Goal: Find contact information: Find contact information

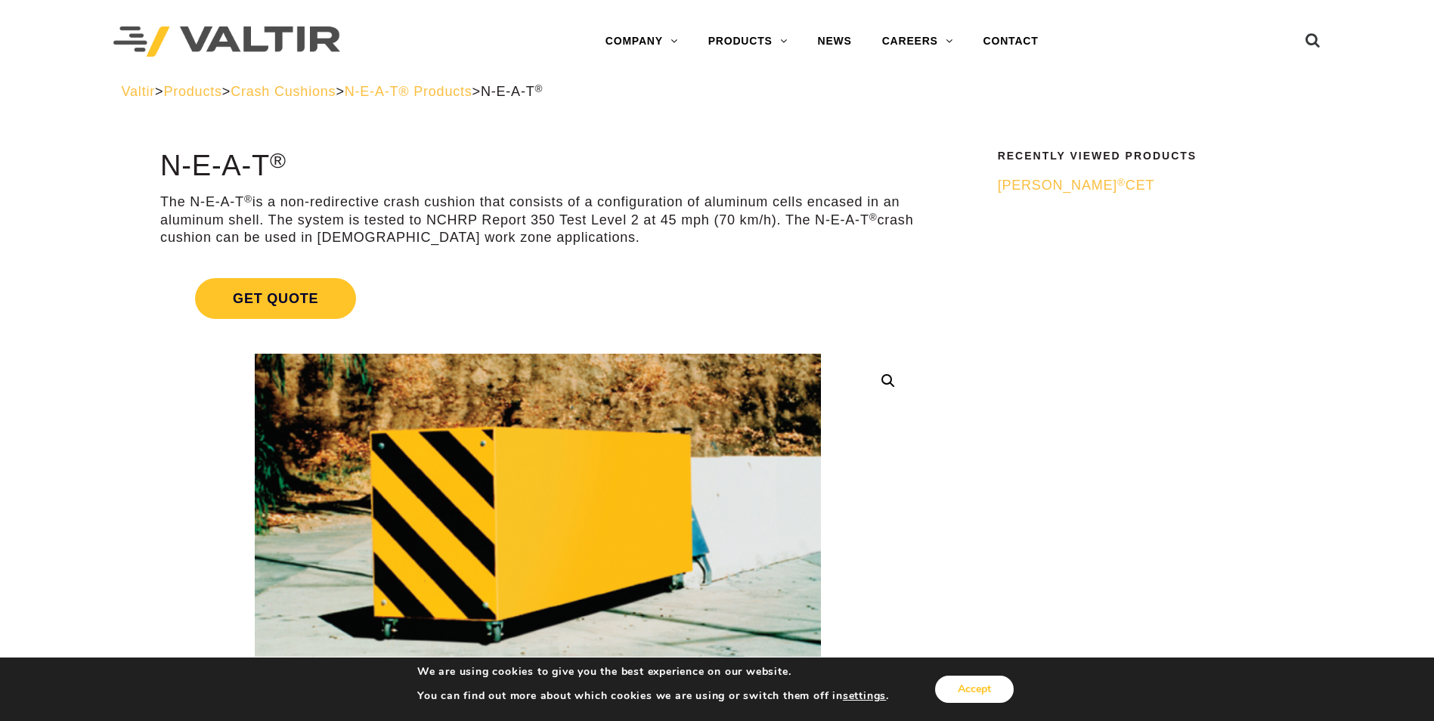
click at [970, 687] on button "Accept" at bounding box center [974, 689] width 79 height 27
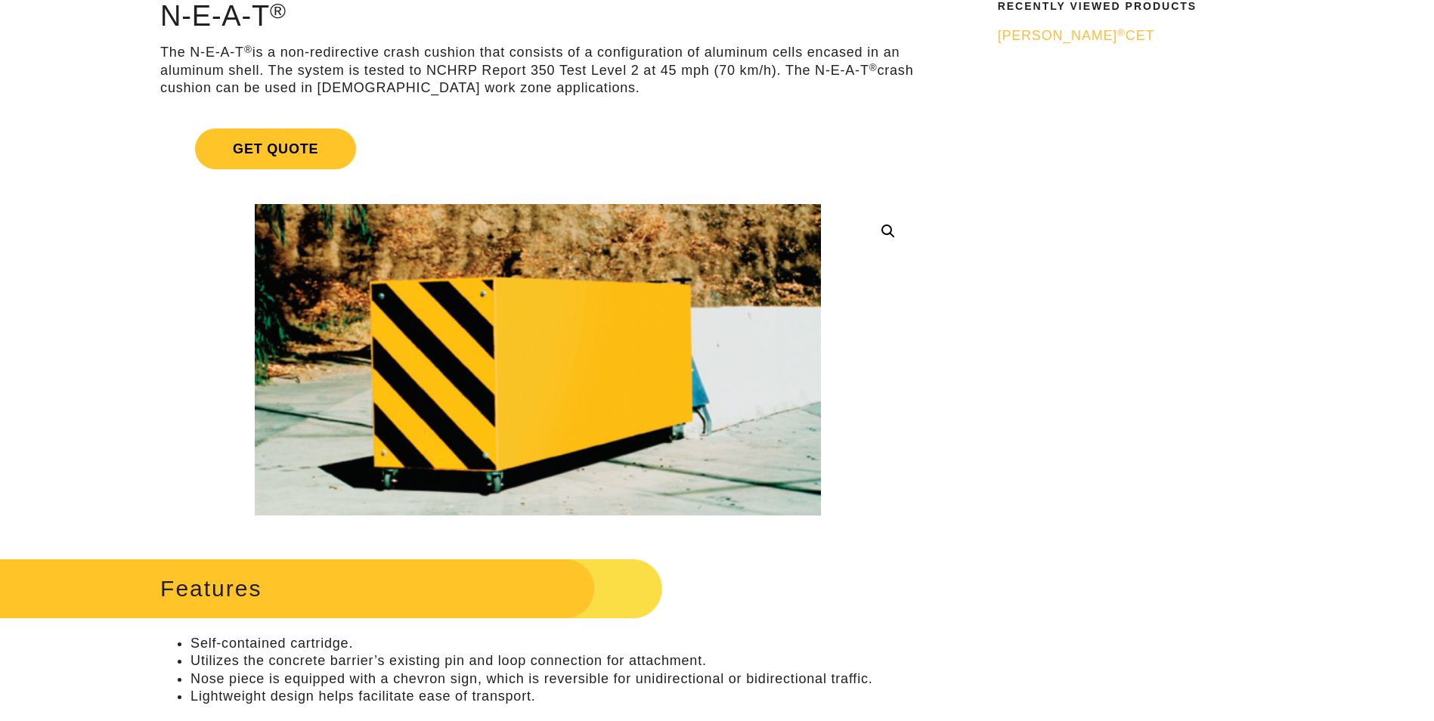
scroll to position [151, 0]
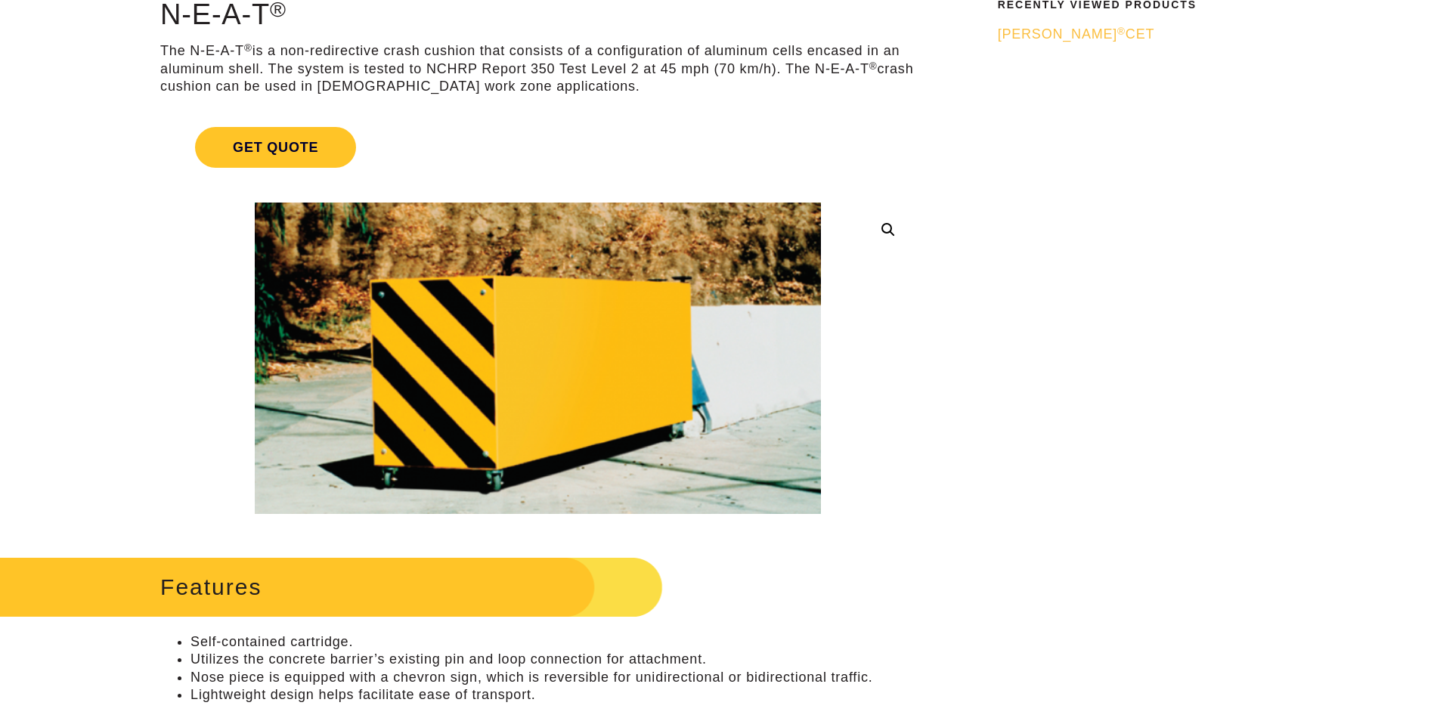
click at [569, 378] on img at bounding box center [538, 359] width 566 height 312
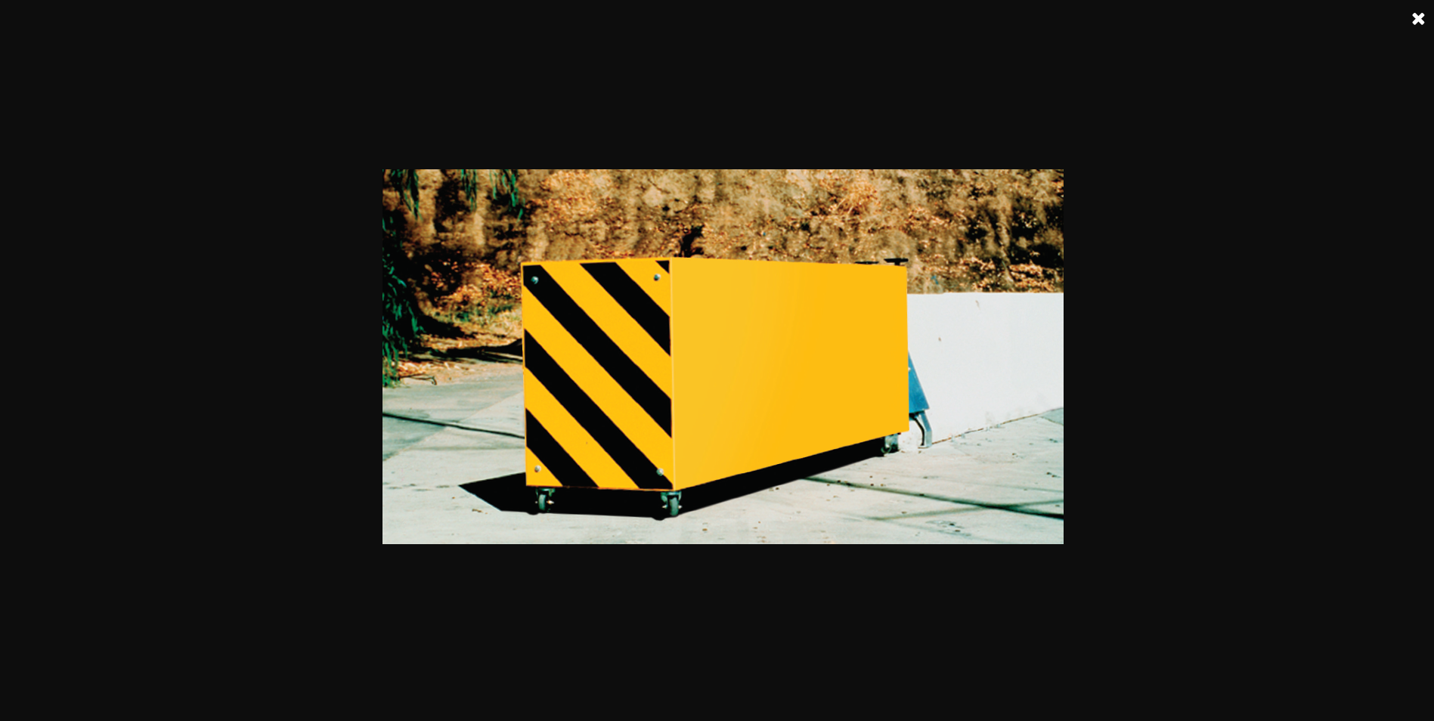
click at [1428, 13] on link at bounding box center [1419, 19] width 38 height 38
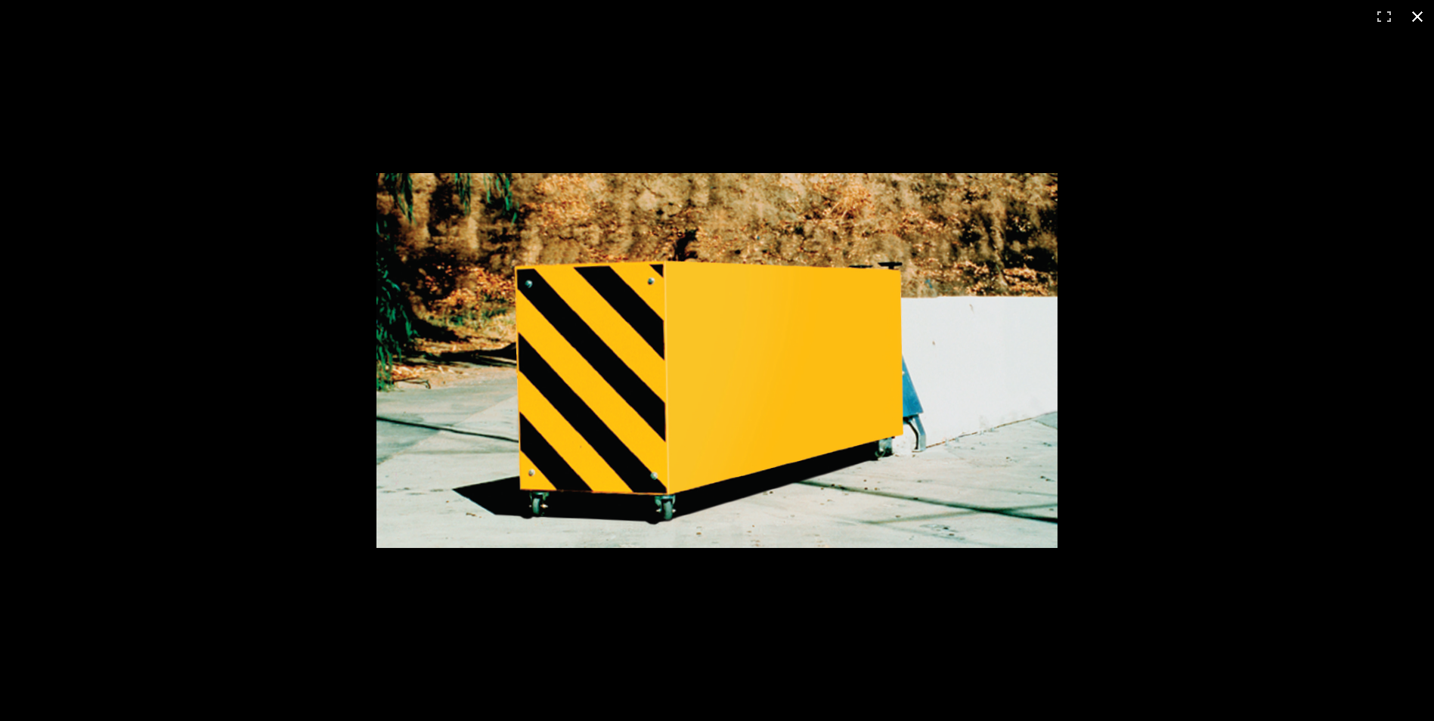
click at [1417, 17] on button "Close (Esc)" at bounding box center [1417, 16] width 33 height 33
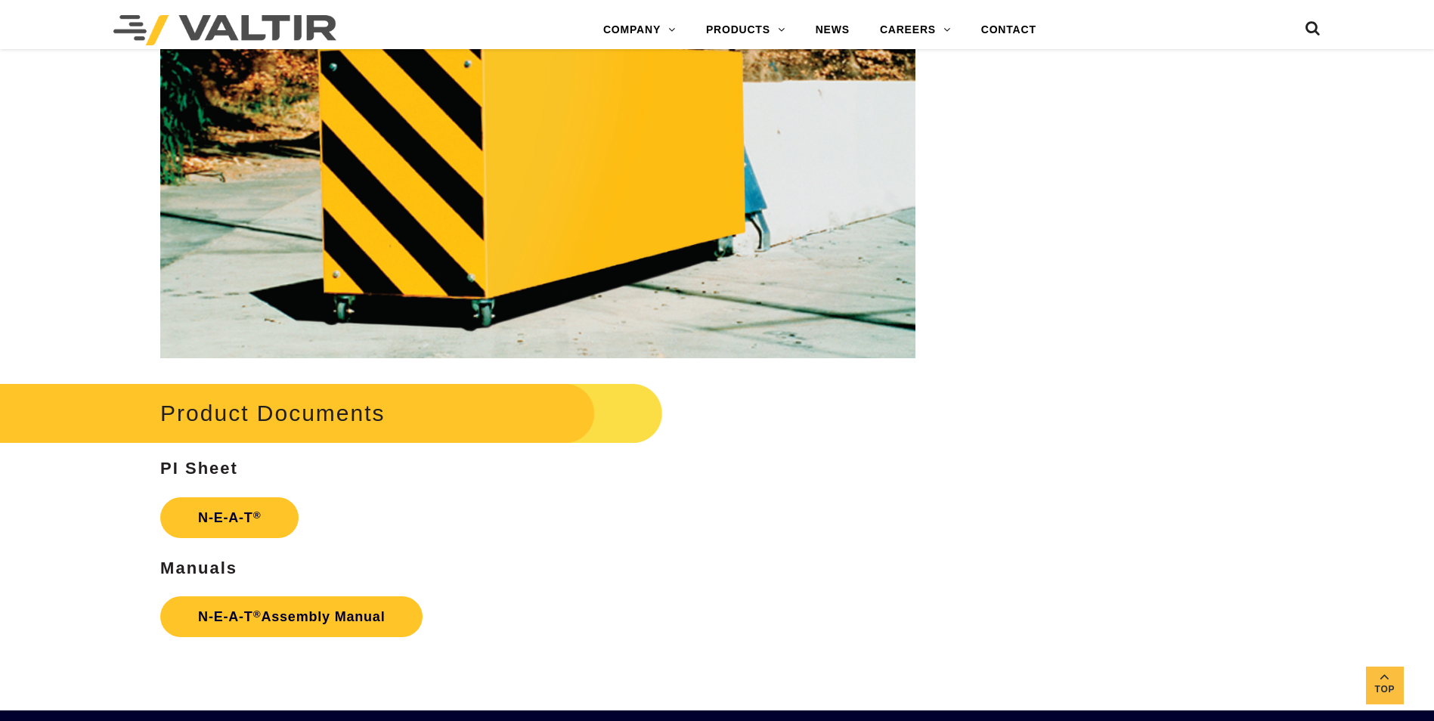
scroll to position [2042, 0]
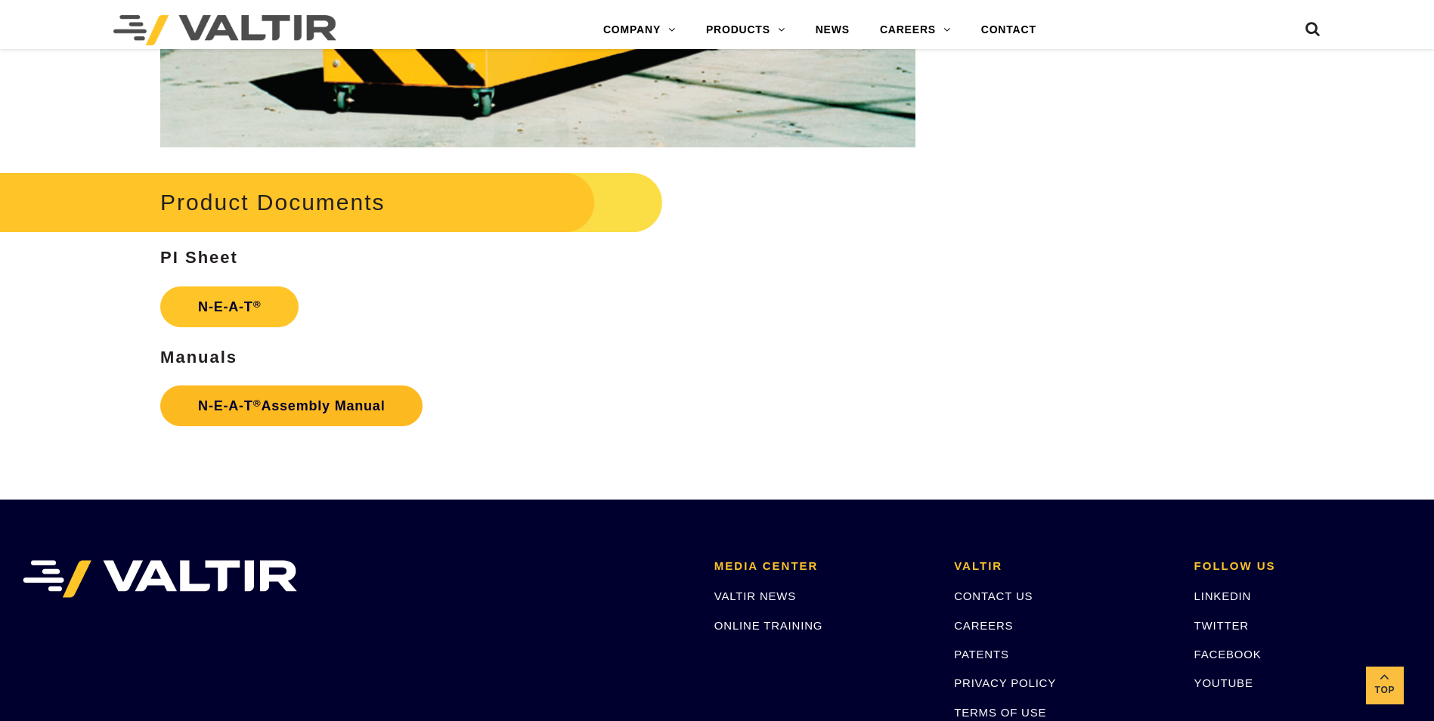
click at [261, 400] on link "N-E-A-T ® Assembly Manual" at bounding box center [291, 406] width 262 height 41
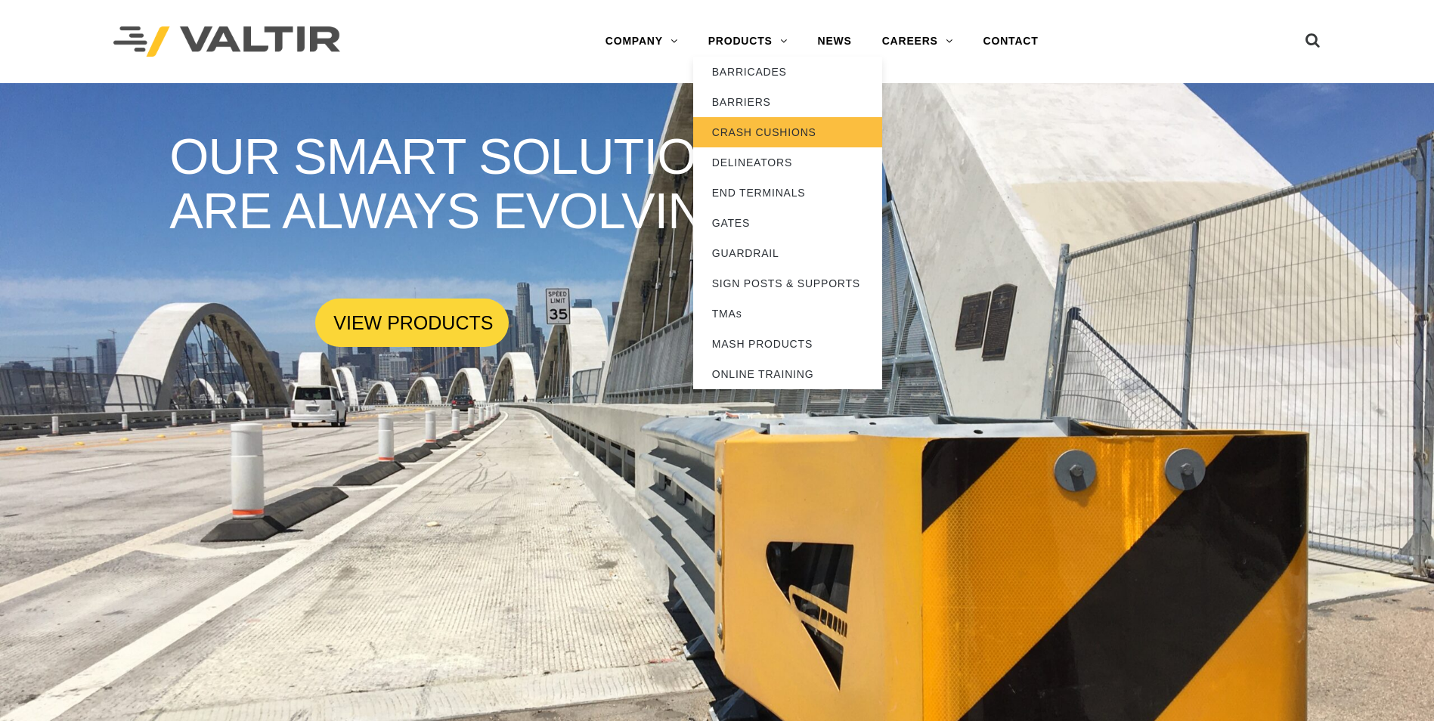
click at [771, 135] on link "CRASH CUSHIONS" at bounding box center [787, 132] width 189 height 30
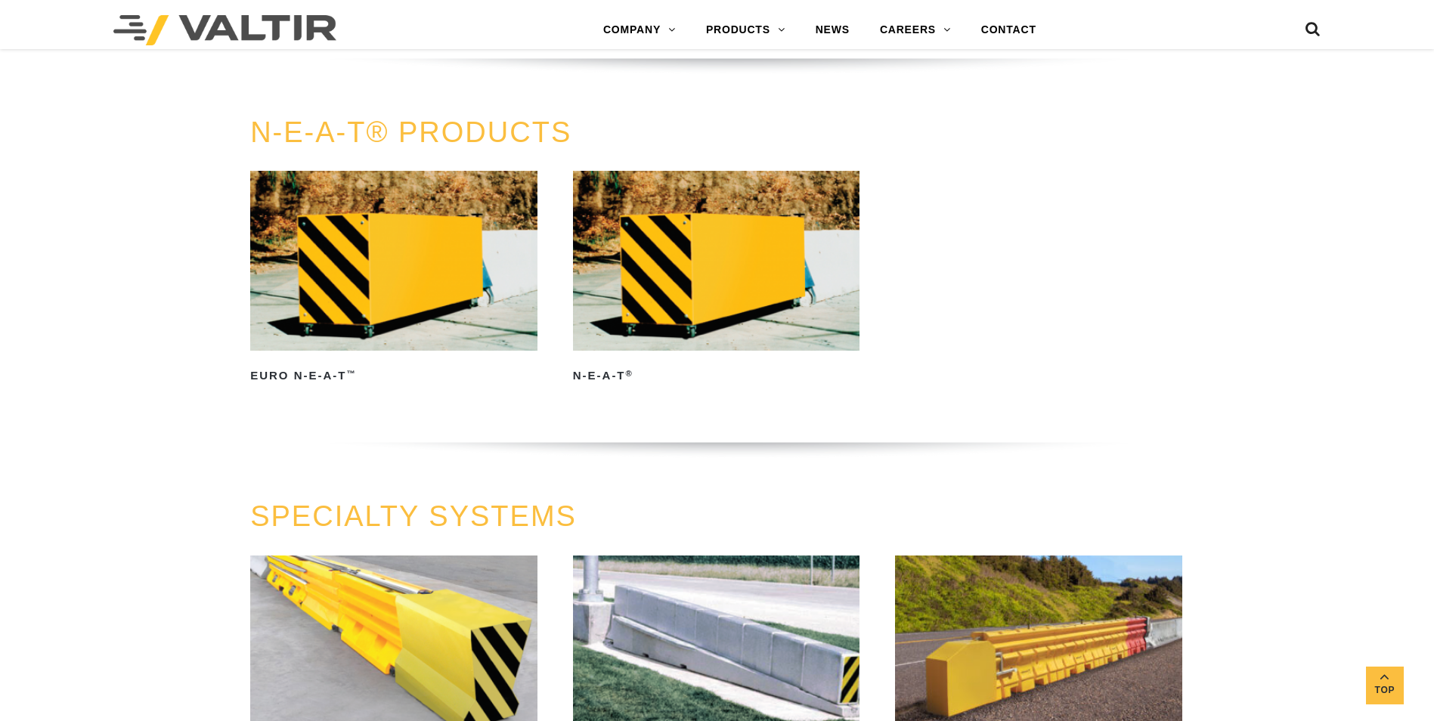
scroll to position [3554, 0]
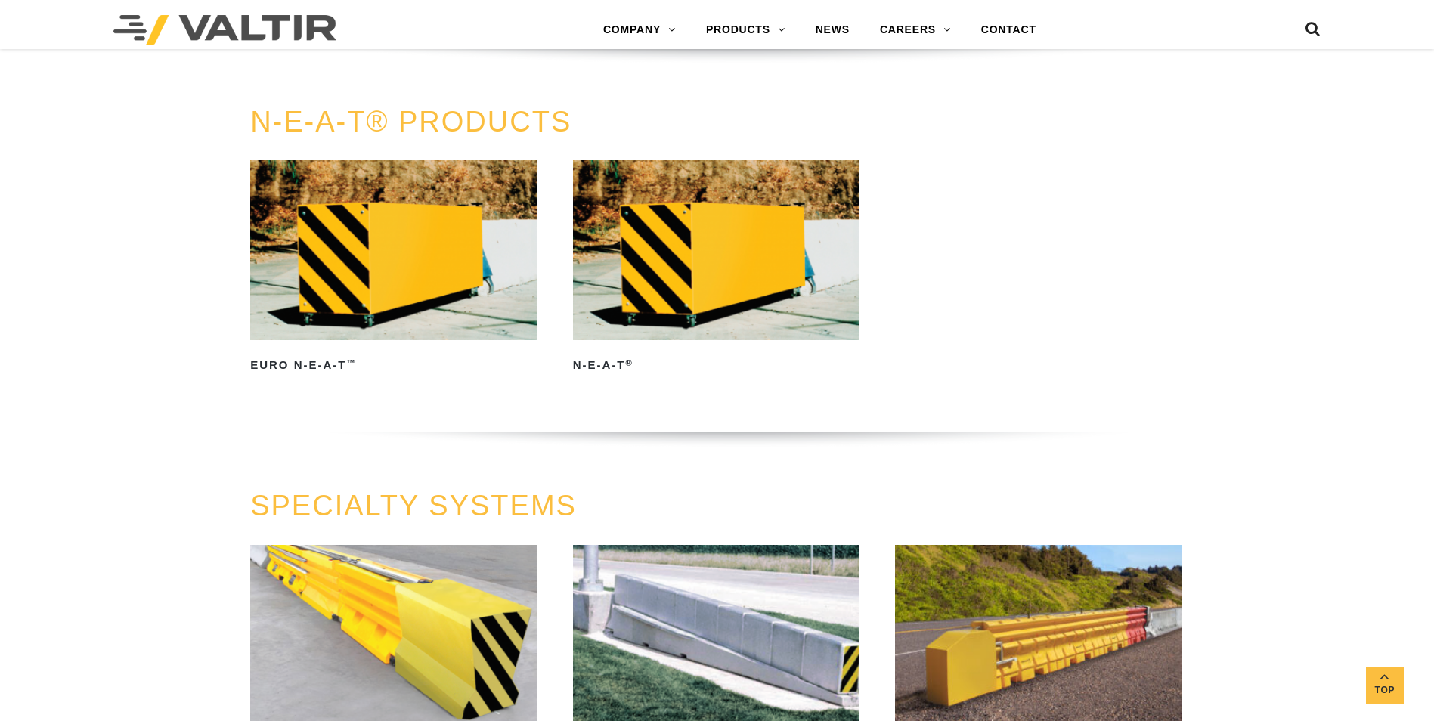
click at [756, 287] on img at bounding box center [716, 249] width 287 height 179
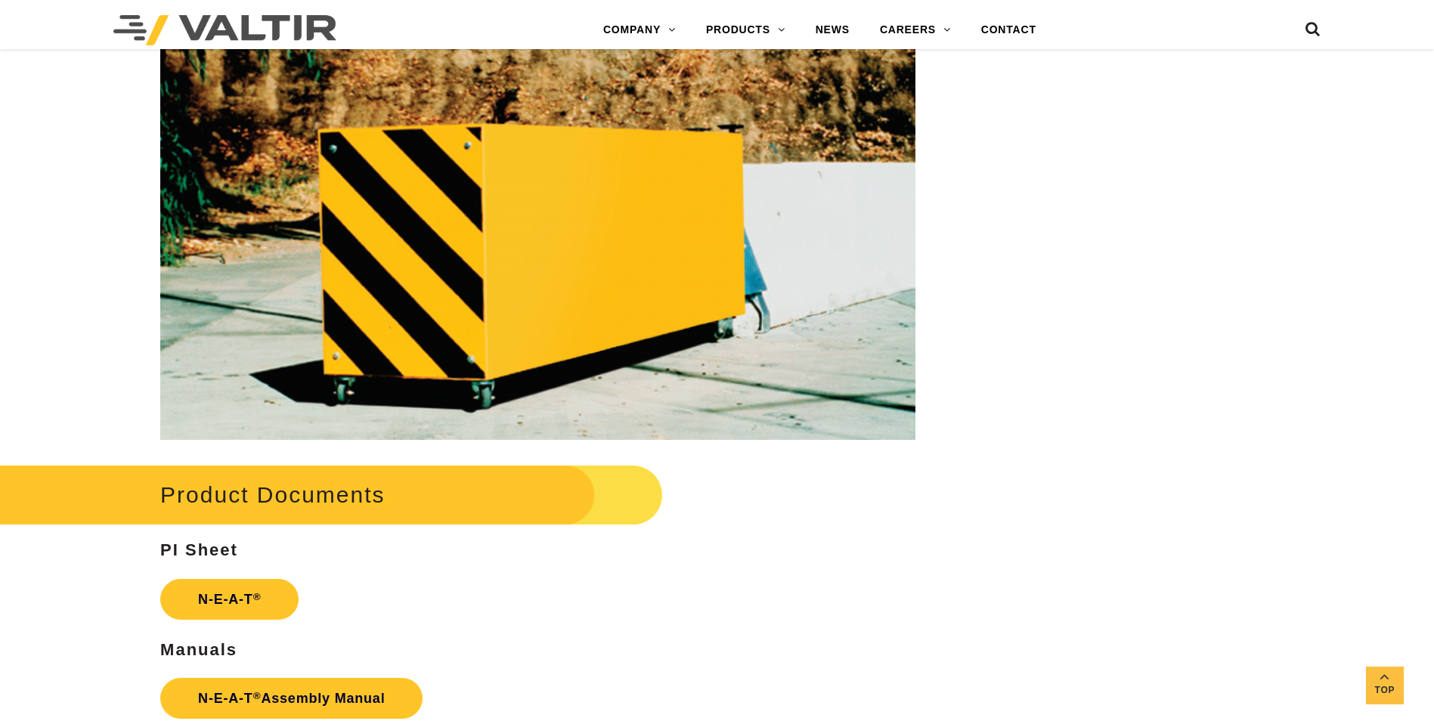
scroll to position [1890, 0]
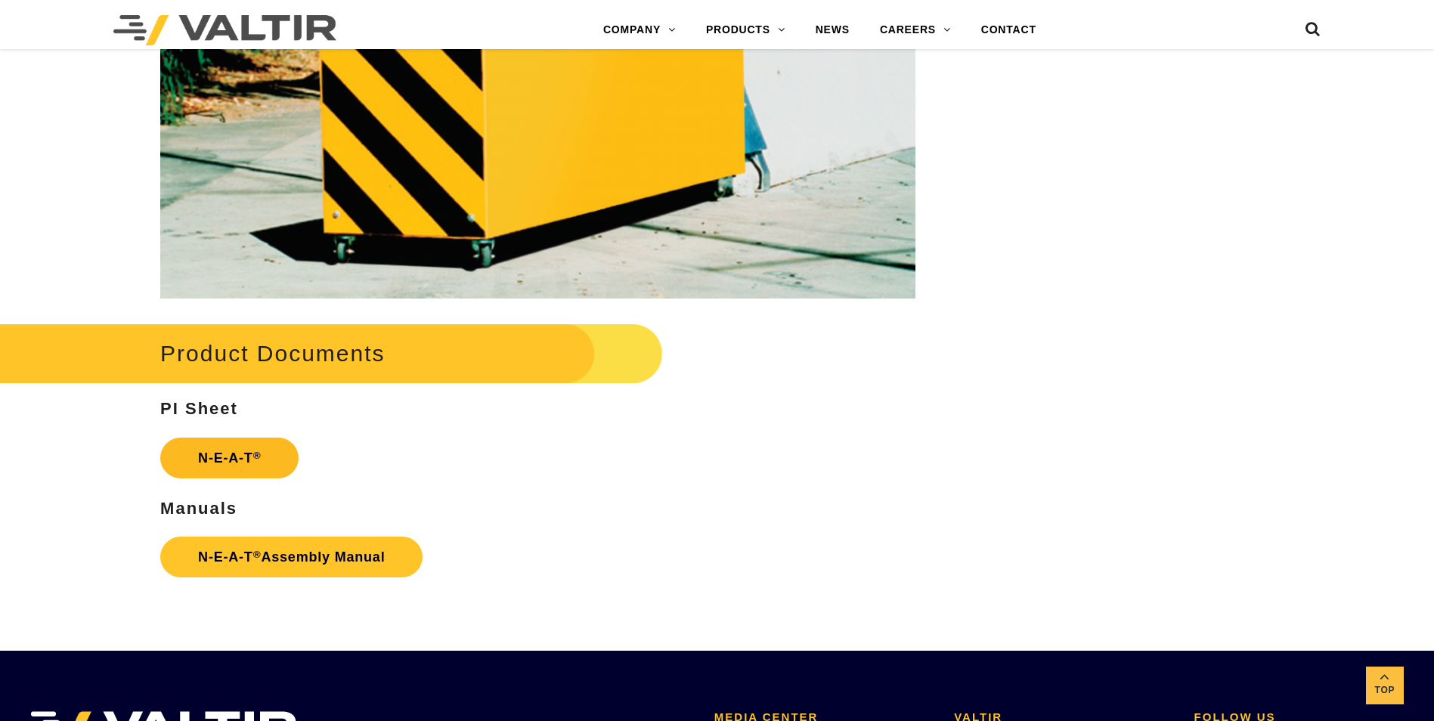
click at [259, 461] on link "N-E-A-T ®" at bounding box center [229, 458] width 138 height 41
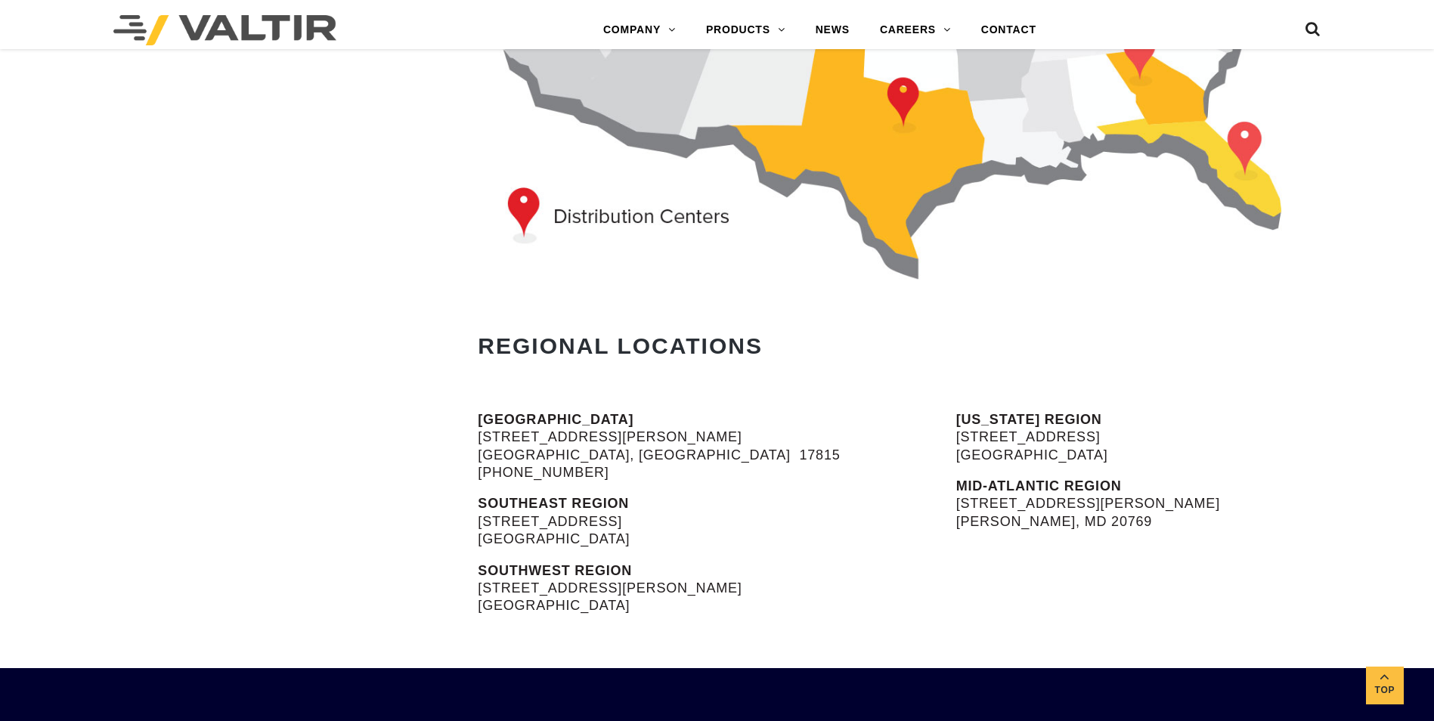
scroll to position [363, 0]
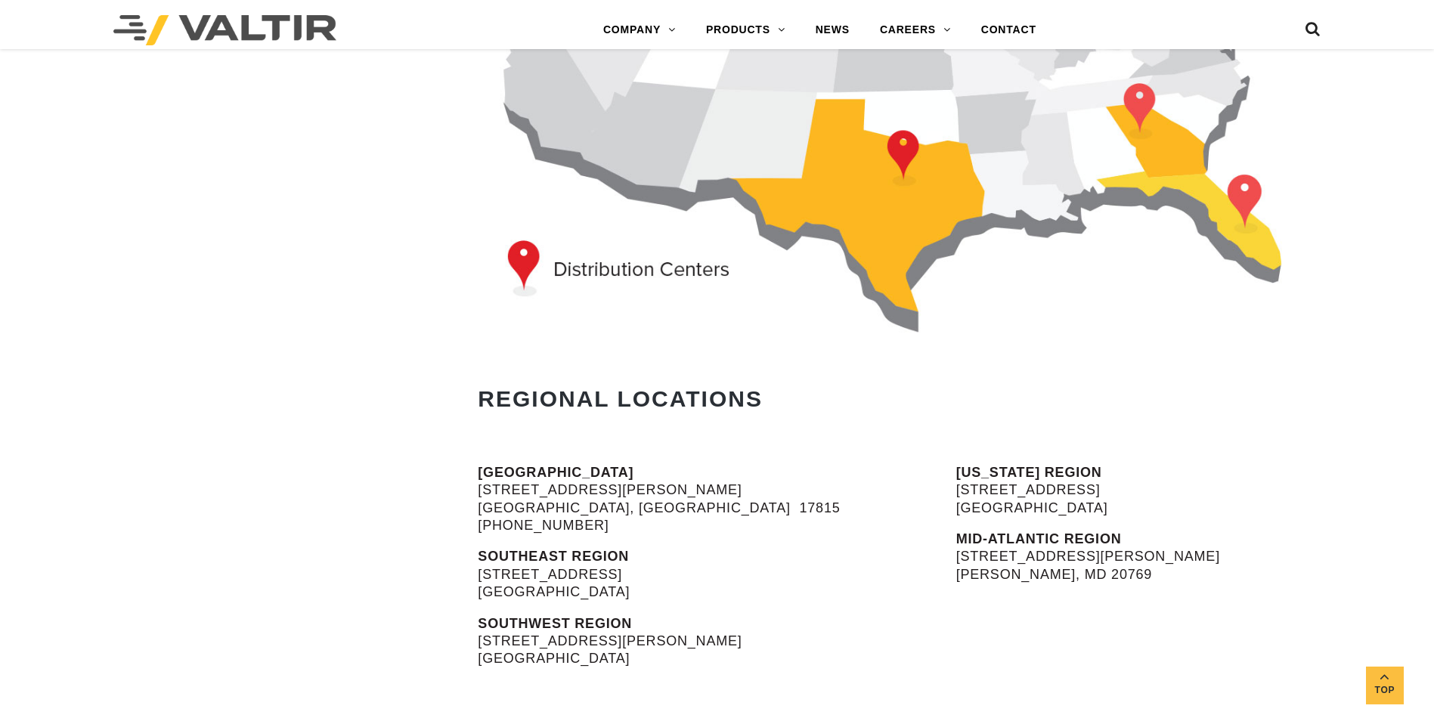
click at [591, 262] on img at bounding box center [918, 115] width 881 height 451
click at [587, 271] on img at bounding box center [918, 115] width 881 height 451
click at [594, 269] on img at bounding box center [918, 115] width 881 height 451
click at [525, 253] on img at bounding box center [918, 115] width 881 height 451
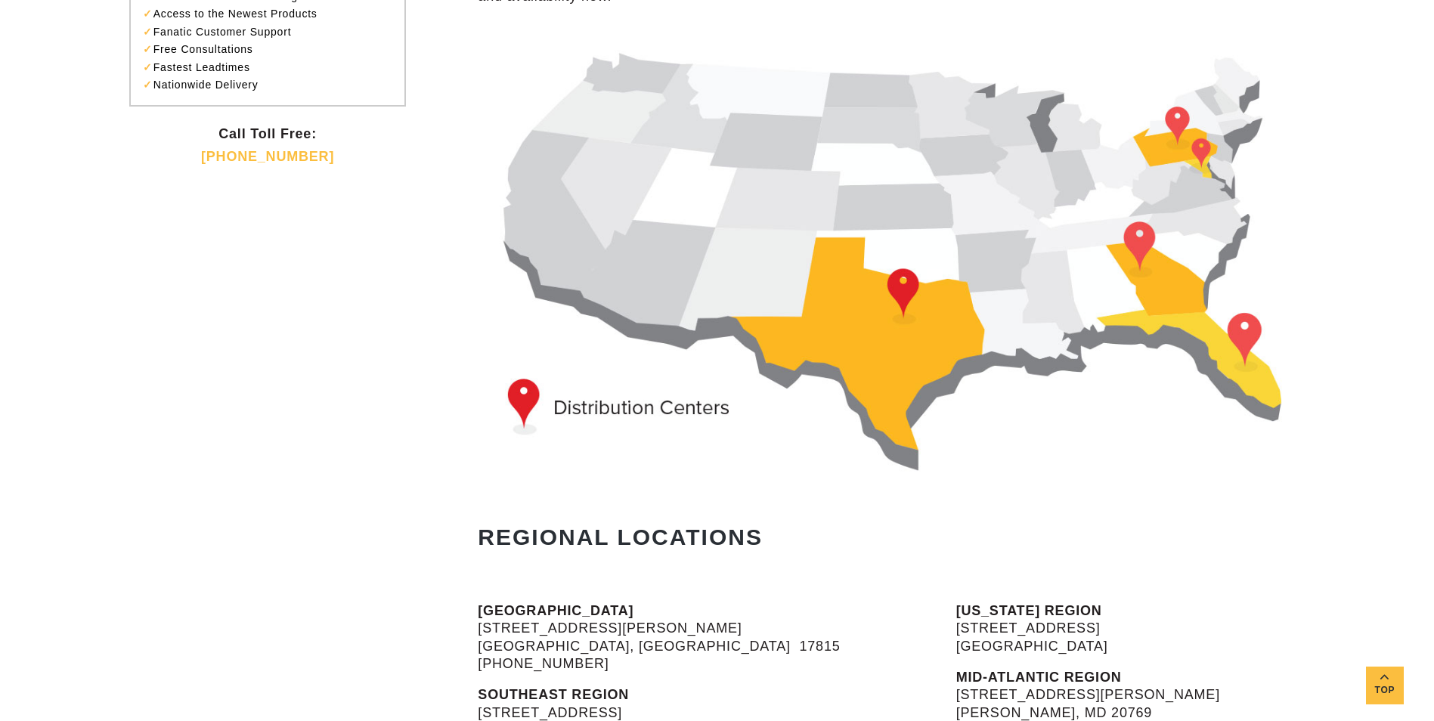
scroll to position [212, 0]
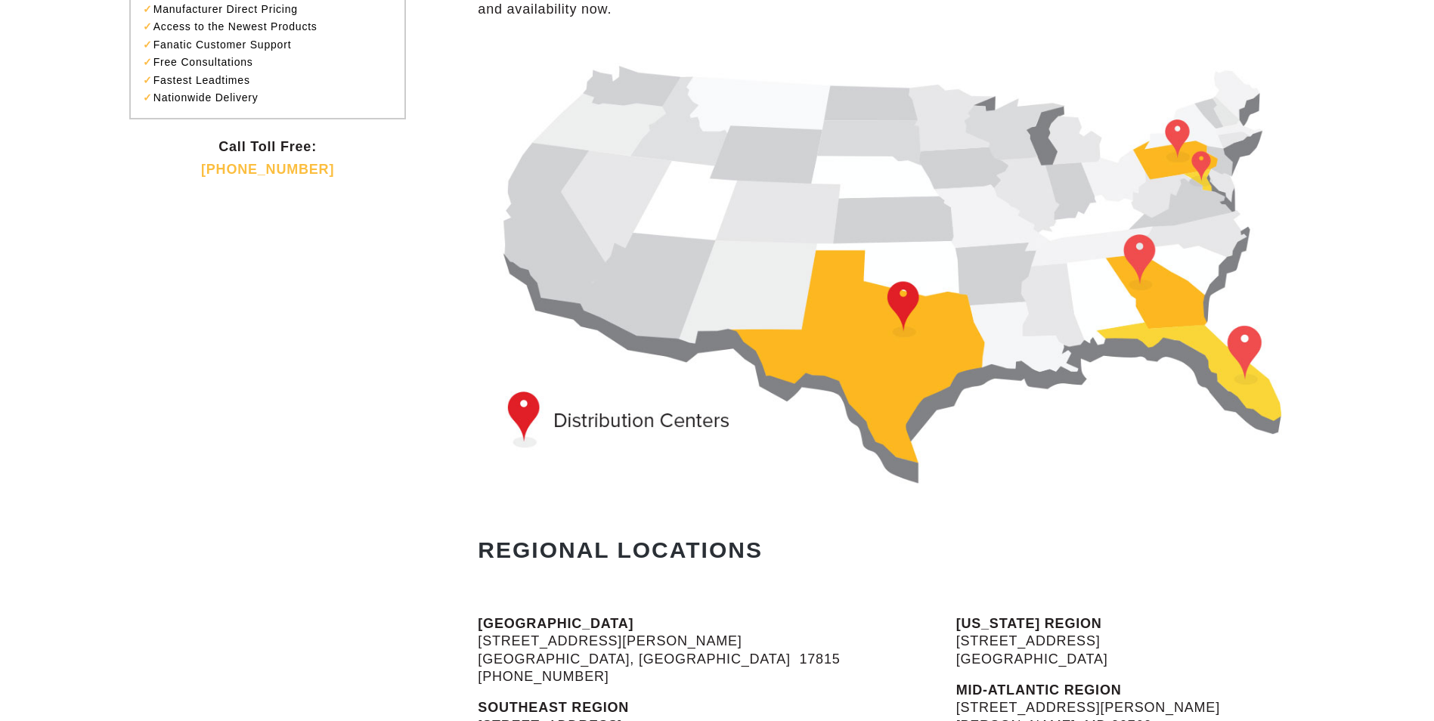
drag, startPoint x: 1228, startPoint y: 339, endPoint x: 1215, endPoint y: 335, distance: 13.4
click at [1228, 339] on img at bounding box center [918, 266] width 881 height 451
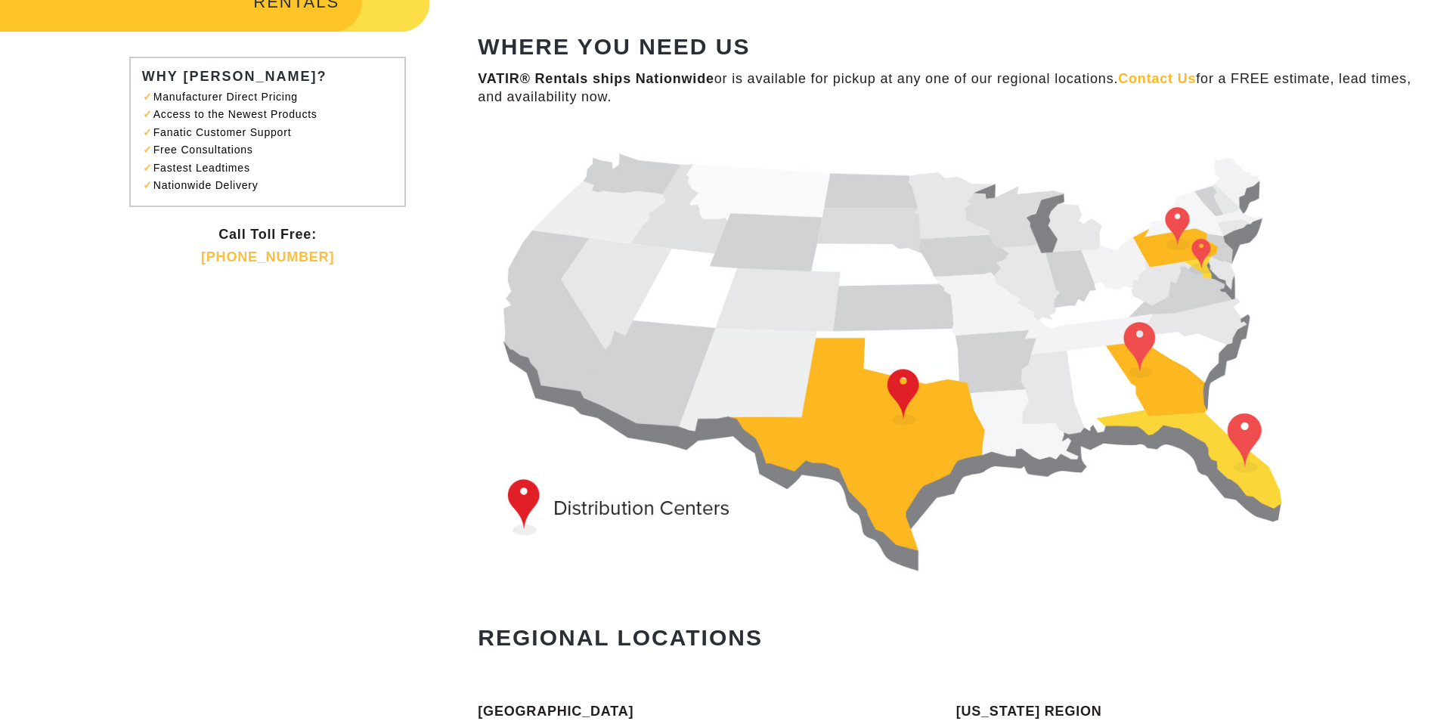
scroll to position [0, 0]
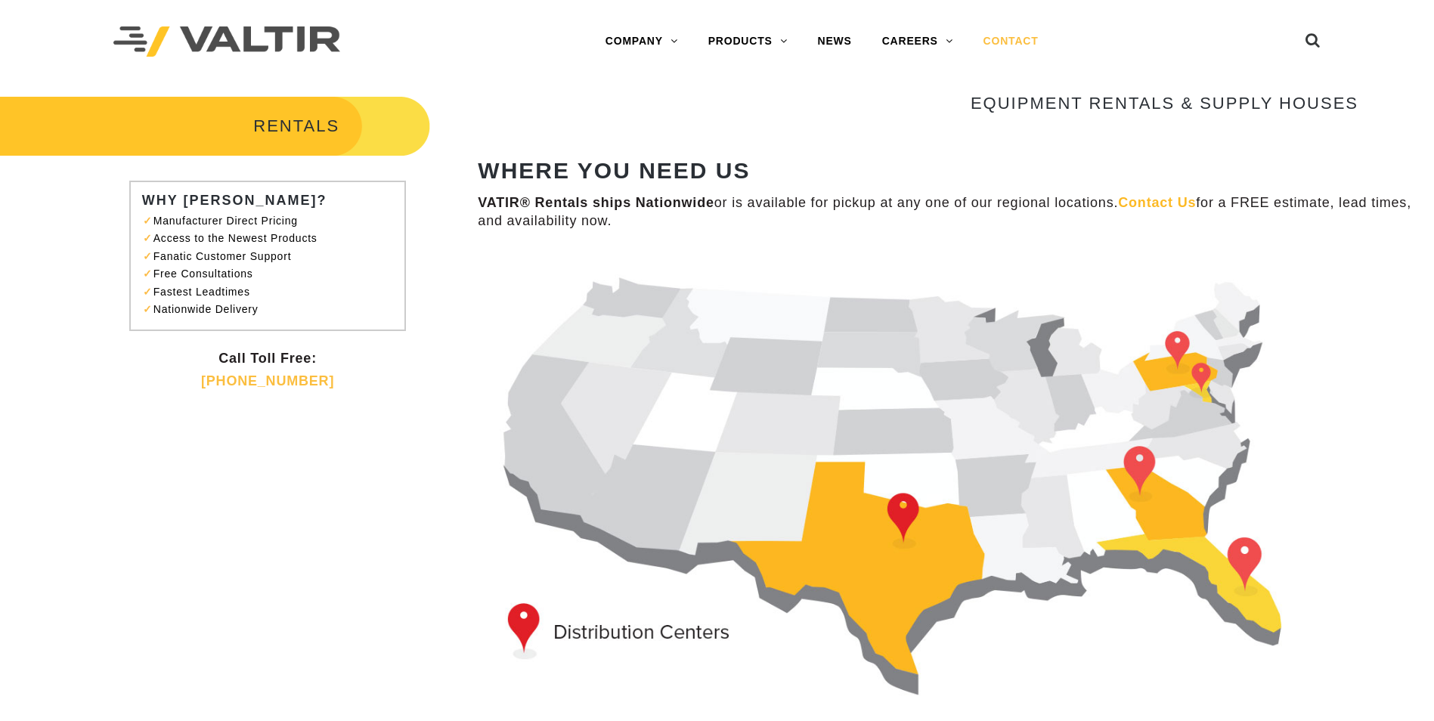
click at [1002, 37] on link "CONTACT" at bounding box center [1011, 41] width 85 height 30
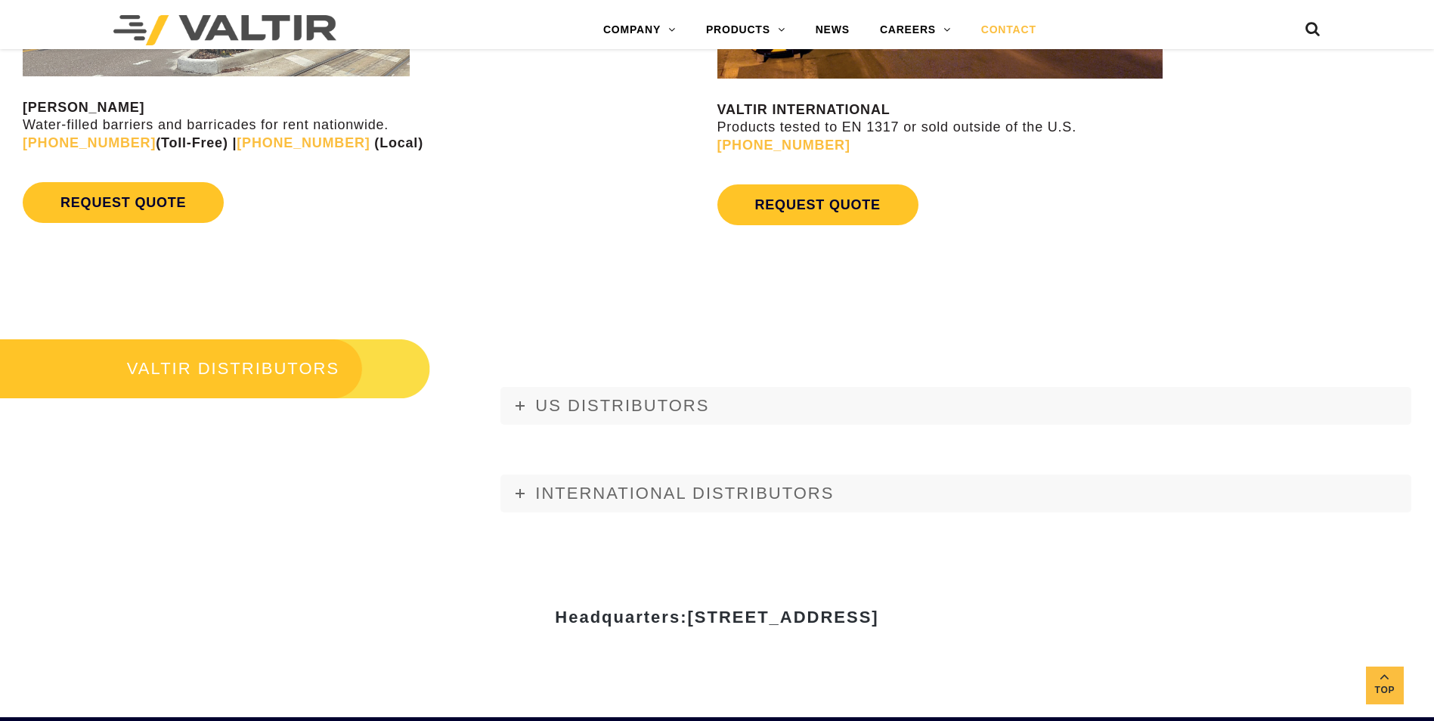
scroll to position [1815, 0]
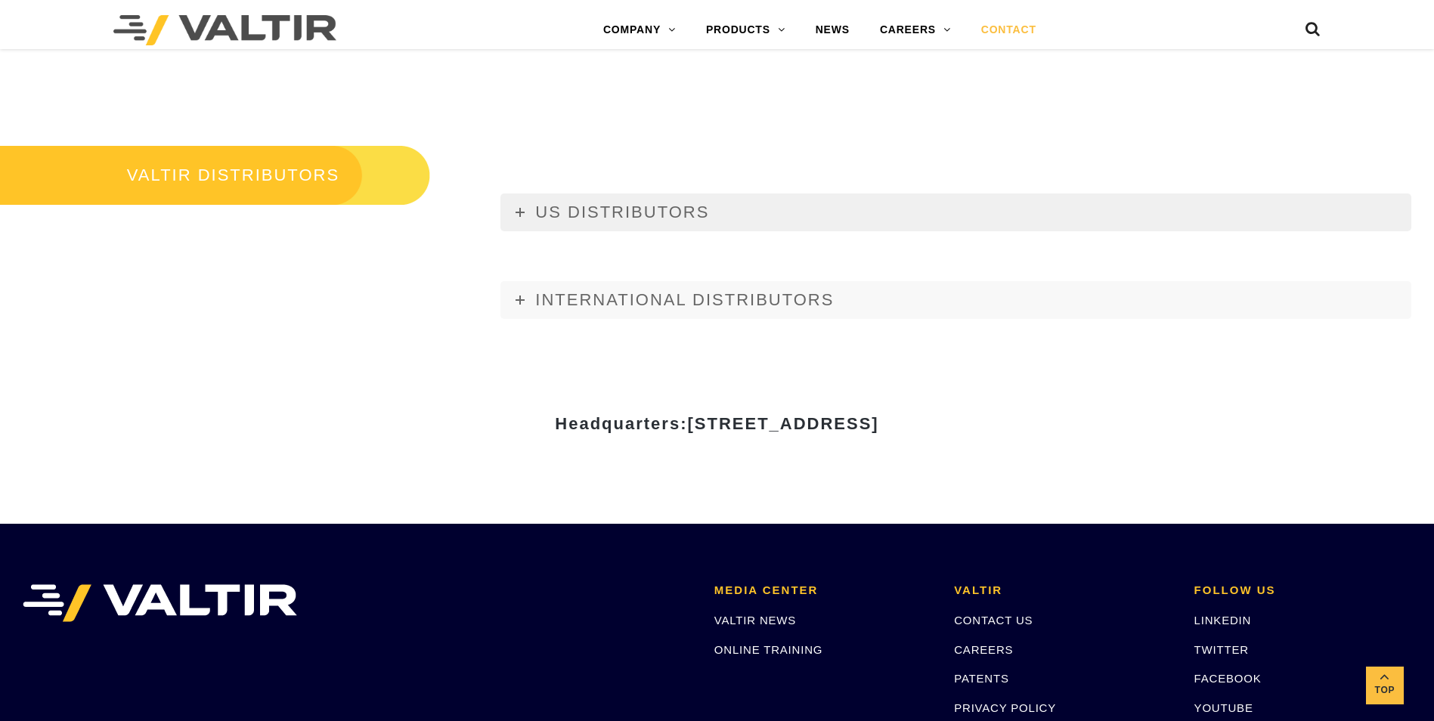
click at [764, 216] on link "US DISTRIBUTORS" at bounding box center [956, 213] width 911 height 38
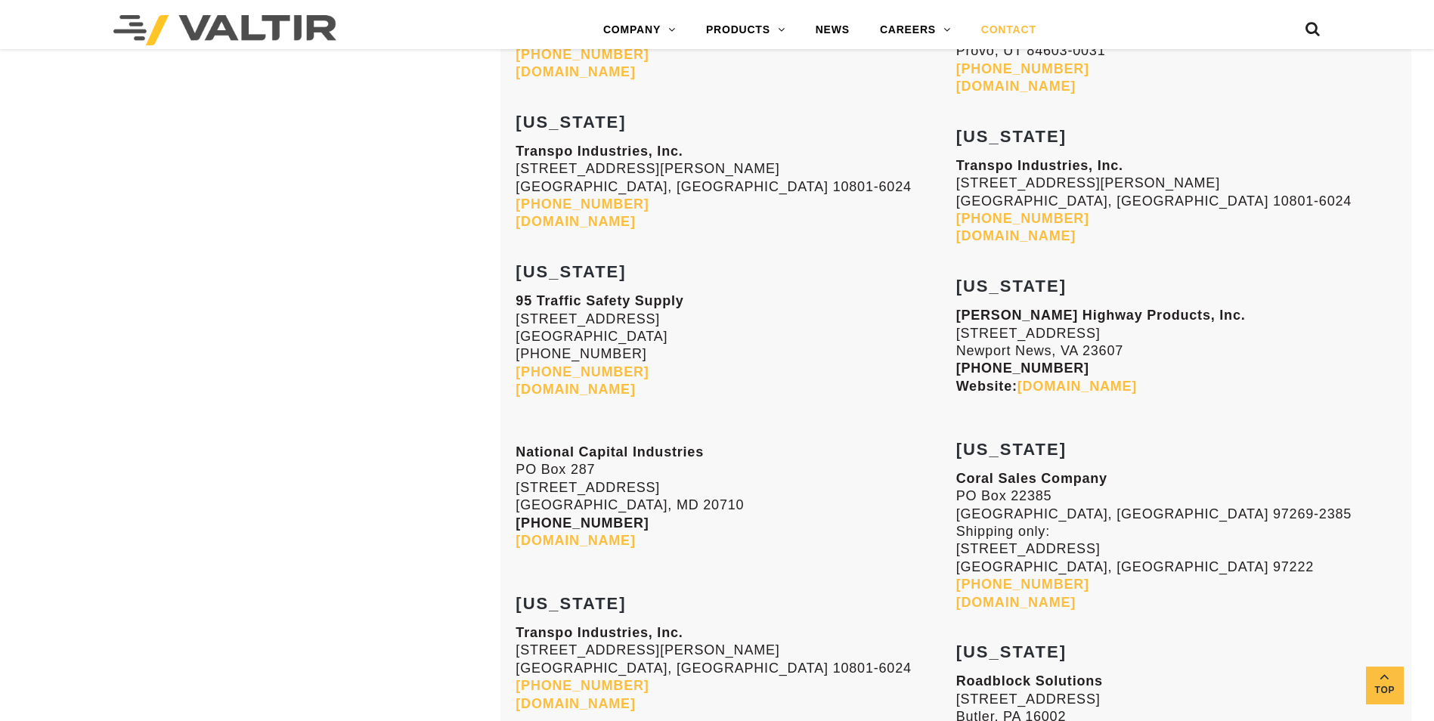
scroll to position [5444, 0]
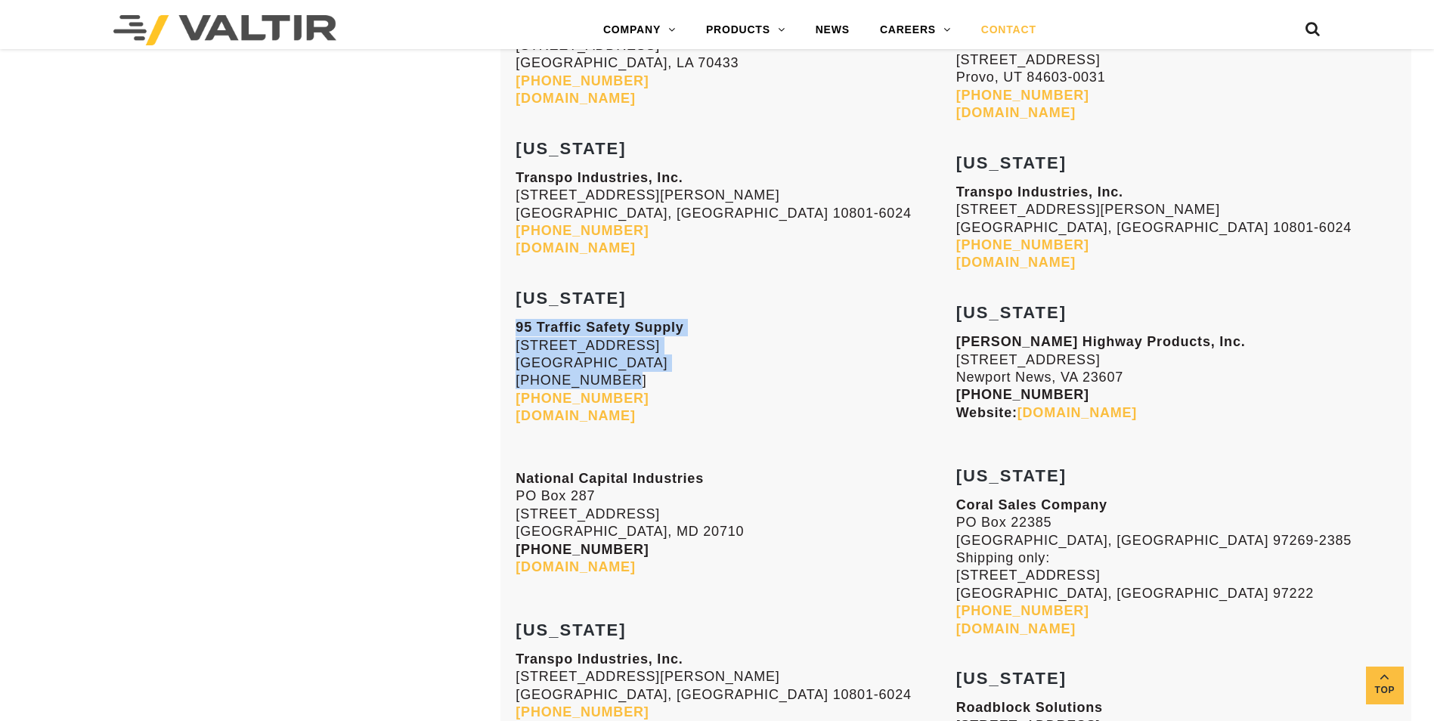
drag, startPoint x: 515, startPoint y: 327, endPoint x: 685, endPoint y: 375, distance: 176.7
drag, startPoint x: 685, startPoint y: 375, endPoint x: 560, endPoint y: 354, distance: 127.3
copy p "95 Traffic Safety Supply [STREET_ADDRESS] [PHONE_NUMBER]"
